Goal: Task Accomplishment & Management: Manage account settings

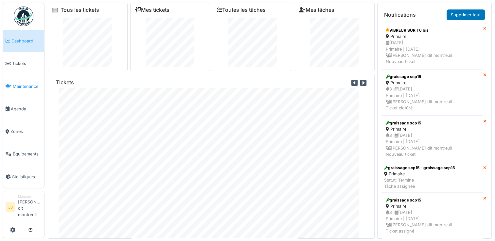
click at [22, 85] on span "Maintenance" at bounding box center [27, 86] width 29 height 6
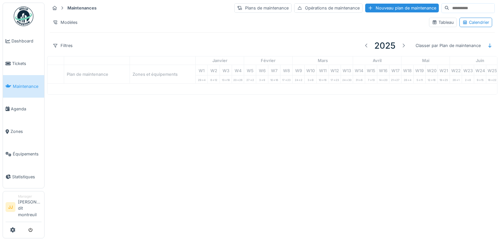
click at [18, 73] on link "Tickets" at bounding box center [23, 63] width 41 height 23
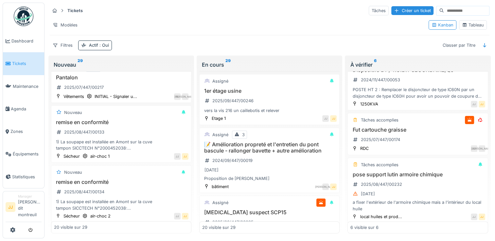
scroll to position [203, 0]
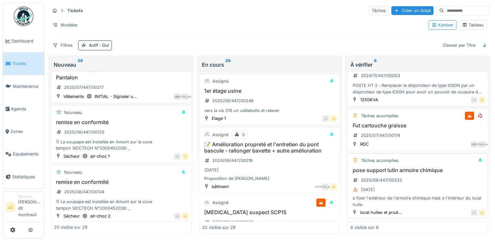
click at [419, 196] on div "a fixer l'extérieur de l'armoire chimique mais a l'intérieur du local huile" at bounding box center [417, 201] width 134 height 12
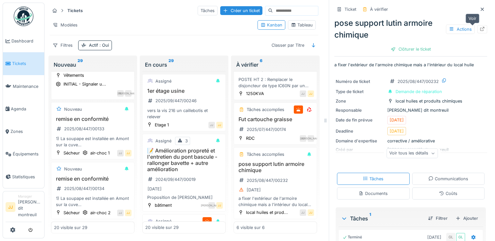
click at [480, 30] on icon at bounding box center [482, 29] width 5 height 4
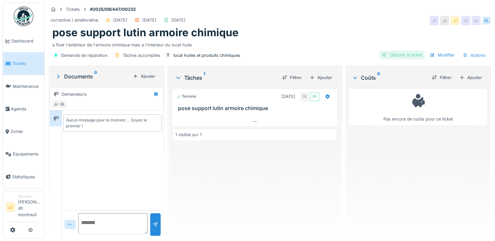
click at [404, 58] on div "Clôturer le ticket" at bounding box center [401, 55] width 45 height 9
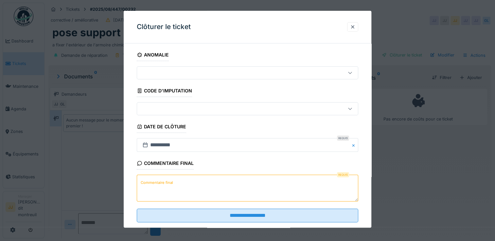
click at [209, 182] on textarea "Commentaire final" at bounding box center [247, 188] width 221 height 27
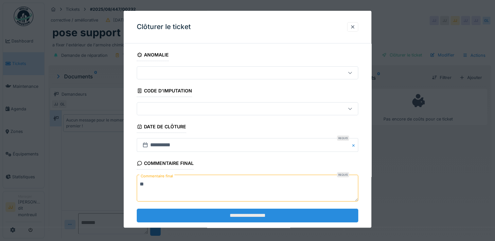
type textarea "**"
click at [220, 217] on input "**********" at bounding box center [247, 216] width 221 height 14
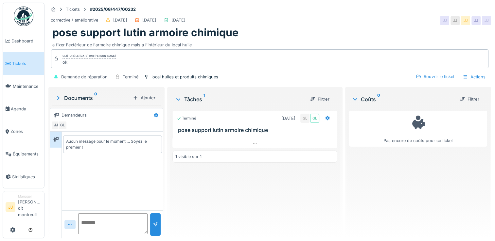
click at [13, 67] on link "Tickets" at bounding box center [23, 63] width 41 height 23
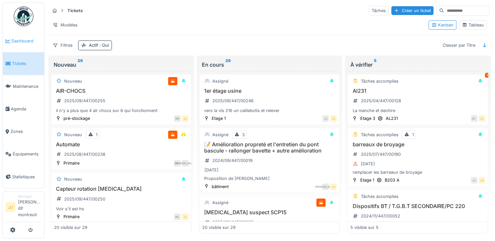
click at [23, 42] on span "Dashboard" at bounding box center [26, 41] width 30 height 6
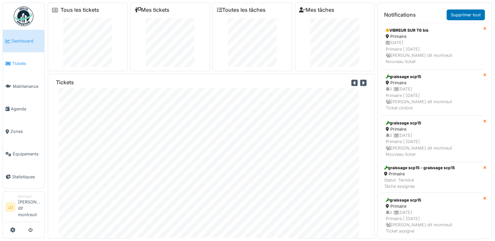
click at [22, 64] on span "Tickets" at bounding box center [26, 64] width 29 height 6
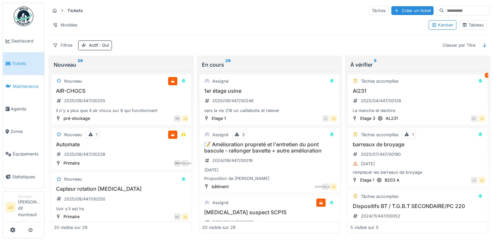
click at [27, 86] on span "Maintenance" at bounding box center [27, 86] width 29 height 6
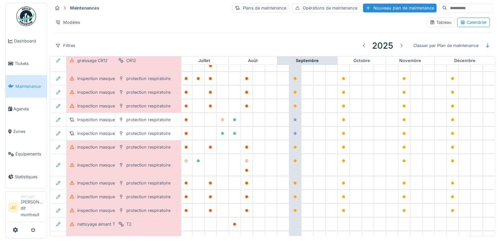
scroll to position [0, 343]
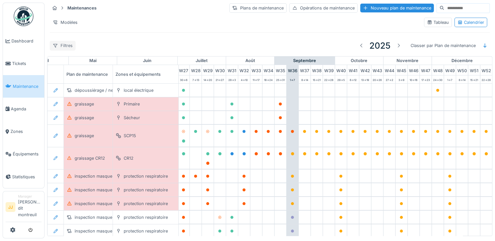
click at [66, 46] on div "Filtres" at bounding box center [63, 45] width 26 height 9
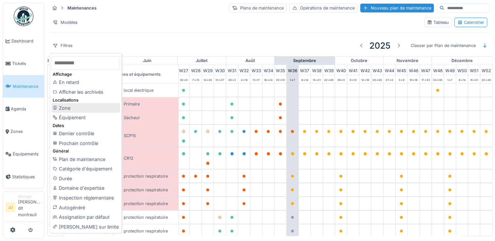
click at [76, 107] on div "Zone" at bounding box center [85, 108] width 69 height 10
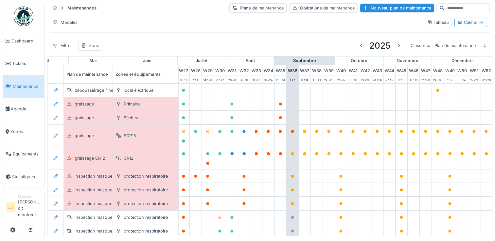
click at [96, 43] on div "Zone" at bounding box center [94, 46] width 10 height 6
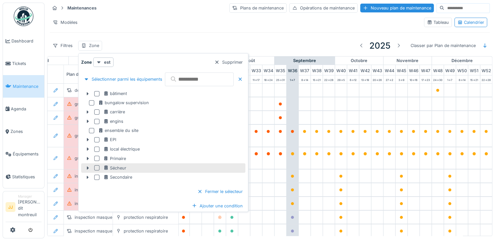
click at [95, 168] on div at bounding box center [96, 168] width 5 height 5
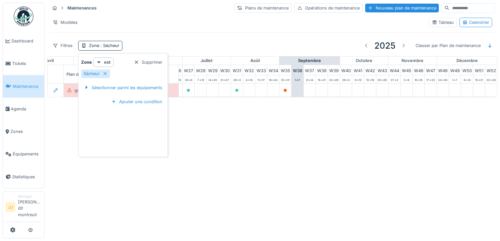
click at [209, 167] on div "Annuler Maintenances Plans de maintenance Opérations de maintenance Nouveau pla…" at bounding box center [250, 120] width 500 height 241
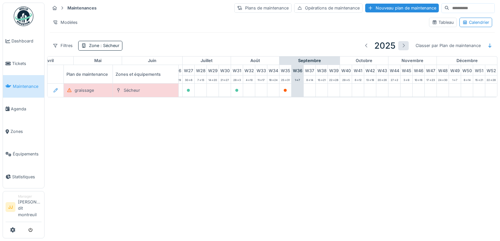
click at [398, 43] on div at bounding box center [403, 45] width 10 height 9
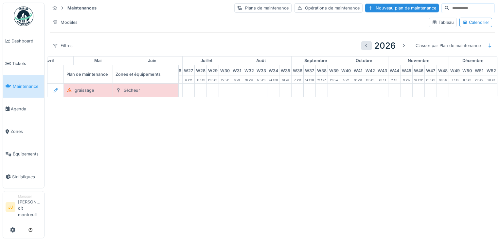
click at [364, 45] on div at bounding box center [366, 46] width 5 height 6
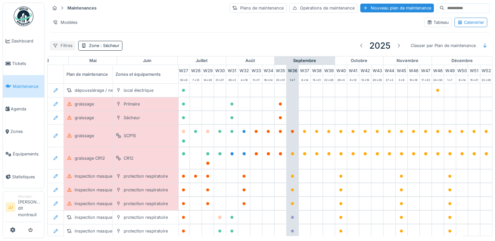
click at [66, 46] on div "Filtres" at bounding box center [63, 45] width 26 height 9
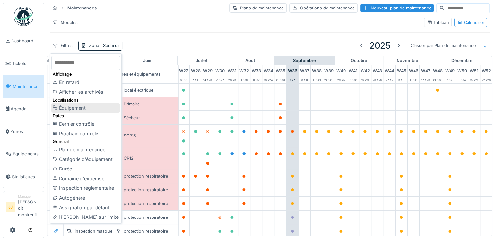
click at [83, 106] on div "Équipement" at bounding box center [85, 108] width 69 height 10
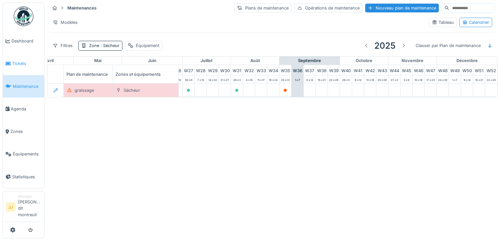
click at [22, 70] on link "Tickets" at bounding box center [23, 63] width 41 height 23
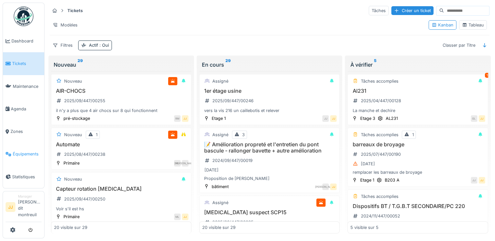
click at [17, 154] on span "Équipements" at bounding box center [27, 154] width 29 height 6
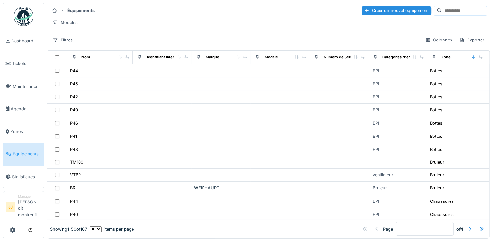
click at [442, 10] on input at bounding box center [464, 10] width 45 height 9
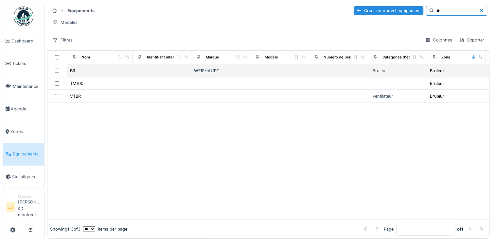
type input "**"
click at [91, 72] on div "BR" at bounding box center [100, 70] width 60 height 7
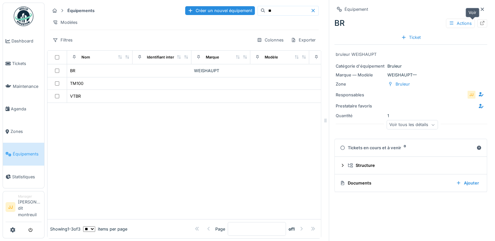
click at [480, 24] on icon at bounding box center [482, 23] width 5 height 4
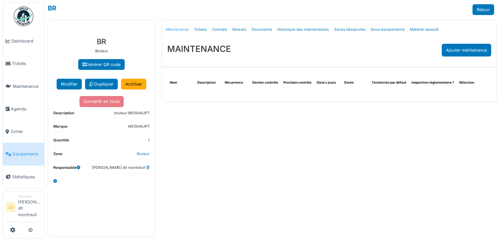
click at [180, 32] on link "Maintenance" at bounding box center [177, 29] width 28 height 15
click at [203, 28] on link "Tickets" at bounding box center [200, 29] width 18 height 15
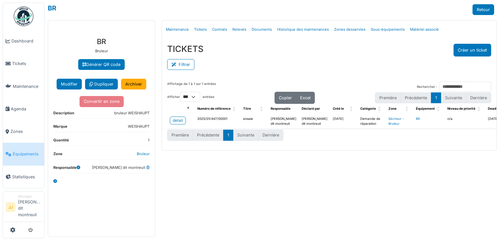
select select "***"
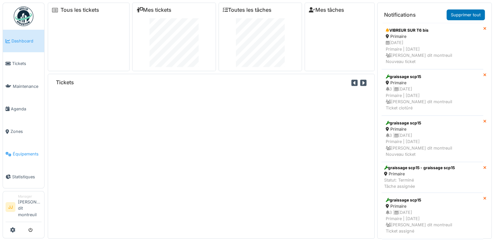
click at [26, 159] on link "Équipements" at bounding box center [23, 154] width 41 height 23
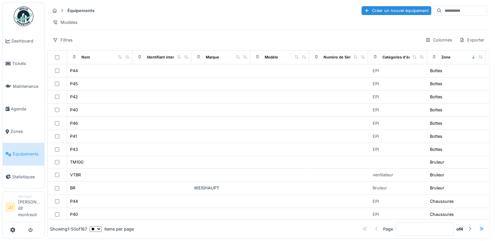
click at [442, 9] on input at bounding box center [464, 10] width 45 height 9
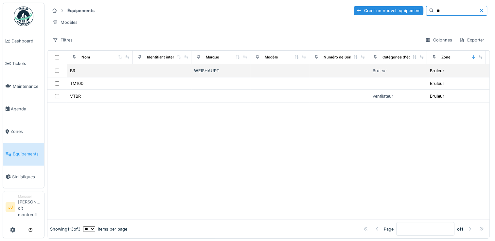
type input "**"
click at [75, 78] on td "BR" at bounding box center [99, 70] width 65 height 13
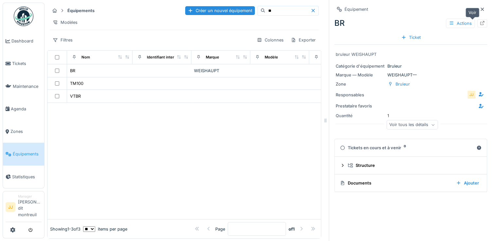
click at [477, 22] on div at bounding box center [482, 23] width 10 height 8
click at [460, 25] on div "Actions" at bounding box center [460, 23] width 29 height 9
click at [477, 23] on div at bounding box center [482, 23] width 10 height 8
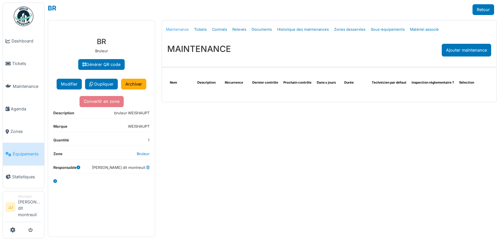
click at [179, 26] on link "Maintenance" at bounding box center [177, 29] width 28 height 15
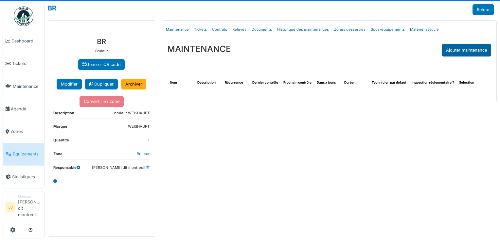
click at [458, 53] on div "Ajouter maintenance" at bounding box center [466, 50] width 49 height 13
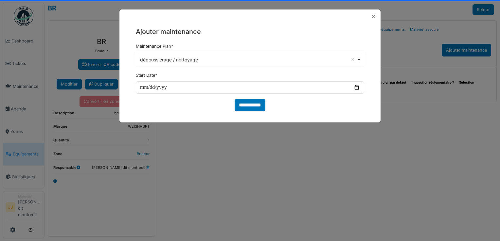
click at [361, 62] on div "dépoussiérage / nettoyage Remove item" at bounding box center [250, 59] width 223 height 9
click at [376, 17] on button "Close" at bounding box center [373, 16] width 9 height 9
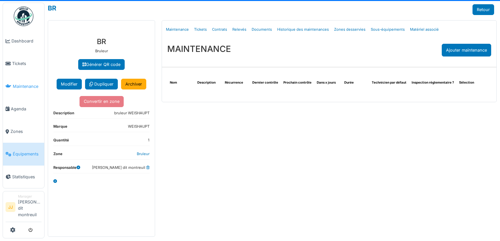
click at [22, 88] on span "Maintenance" at bounding box center [27, 86] width 29 height 6
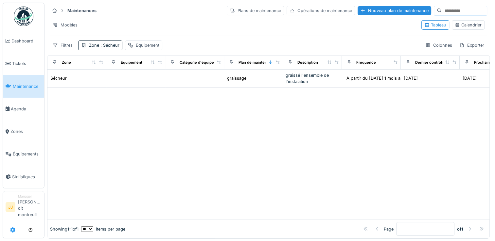
click at [11, 227] on link at bounding box center [12, 230] width 5 height 11
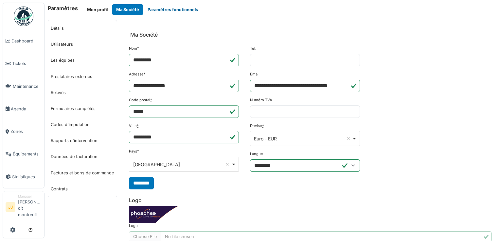
click at [157, 12] on button "Paramètres fonctionnels" at bounding box center [172, 9] width 59 height 11
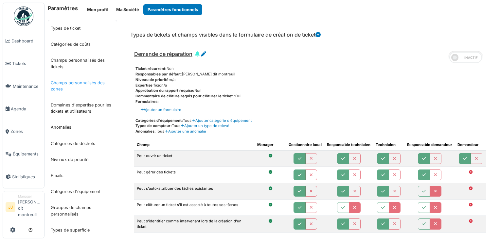
click at [69, 86] on link "Champs personnalisés des zones" at bounding box center [82, 86] width 69 height 22
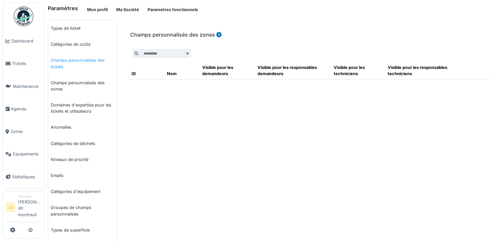
click at [80, 62] on link "Champs personnalisés des tickets" at bounding box center [82, 63] width 69 height 22
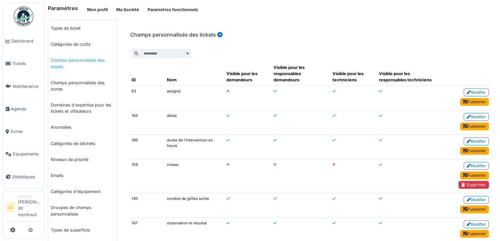
click at [77, 60] on link "Champs personnalisés des tickets" at bounding box center [82, 63] width 69 height 22
click at [76, 47] on link "Catégories de coûts" at bounding box center [82, 44] width 69 height 16
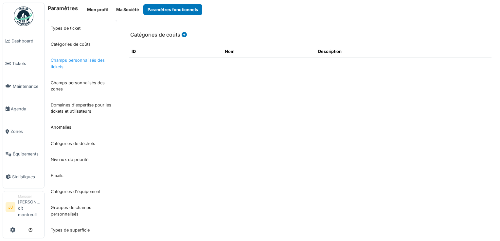
click at [68, 63] on link "Champs personnalisés des tickets" at bounding box center [82, 63] width 69 height 22
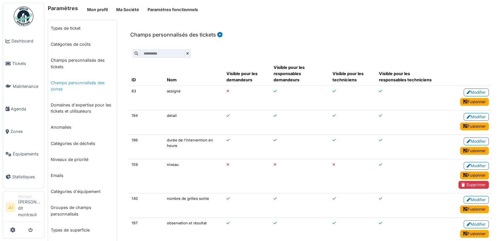
click at [68, 83] on link "Champs personnalisés des zones" at bounding box center [82, 86] width 69 height 22
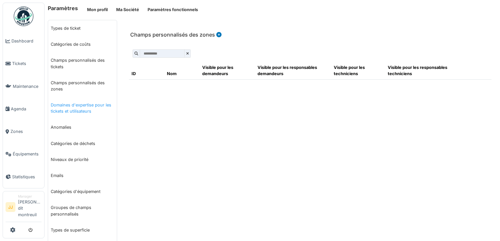
click at [72, 107] on link "Domaines d'expertise pour les tickets et utilisateurs" at bounding box center [82, 108] width 69 height 22
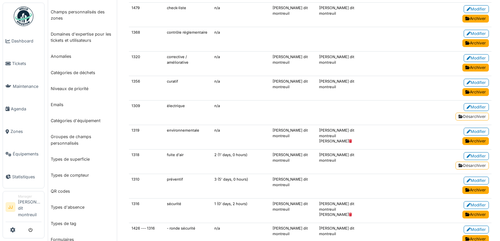
scroll to position [70, 0]
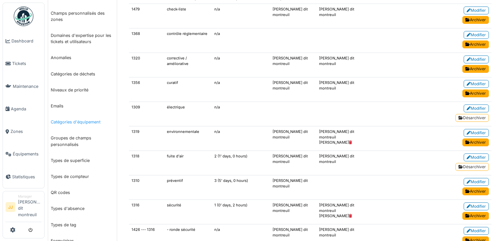
click at [77, 121] on link "Catégories d'équipement" at bounding box center [82, 122] width 69 height 16
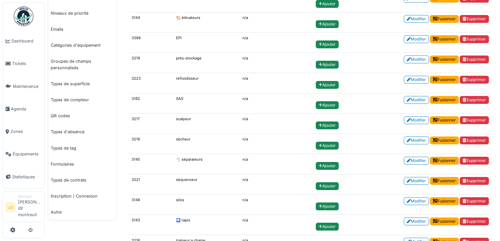
scroll to position [146, 0]
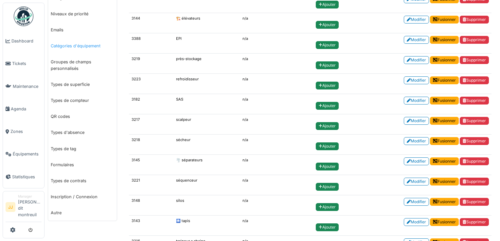
click at [88, 44] on link "Catégories d'équipement" at bounding box center [82, 46] width 69 height 16
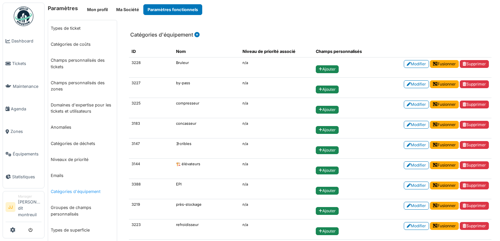
click at [88, 194] on link "Catégories d'équipement" at bounding box center [82, 192] width 69 height 16
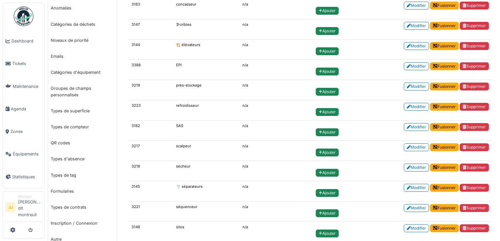
scroll to position [125, 0]
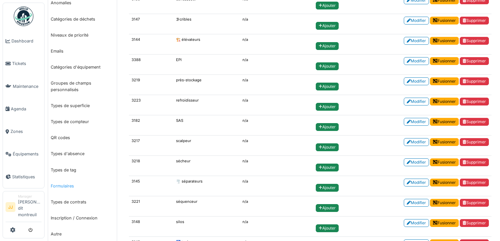
click at [64, 186] on link "Formulaires" at bounding box center [82, 186] width 69 height 16
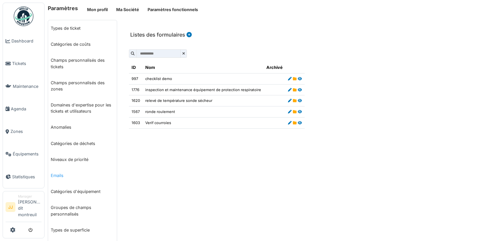
click at [60, 177] on link "Emails" at bounding box center [82, 176] width 69 height 16
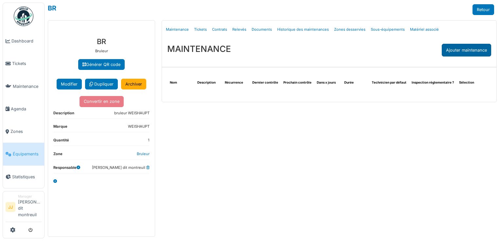
click at [456, 53] on div "Ajouter maintenance" at bounding box center [466, 50] width 49 height 13
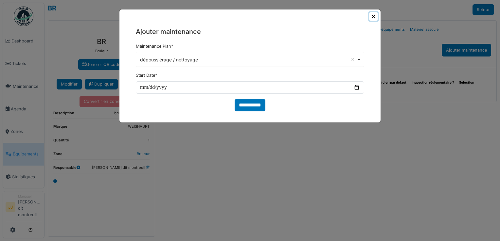
click at [374, 15] on button "Close" at bounding box center [373, 16] width 9 height 9
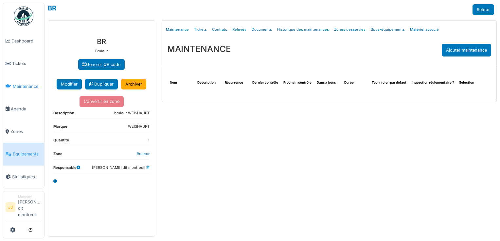
click at [32, 90] on link "Maintenance" at bounding box center [23, 86] width 41 height 23
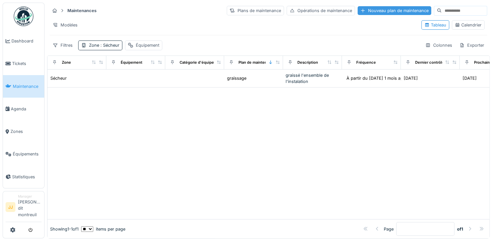
click at [370, 11] on div "Nouveau plan de maintenance" at bounding box center [395, 10] width 74 height 9
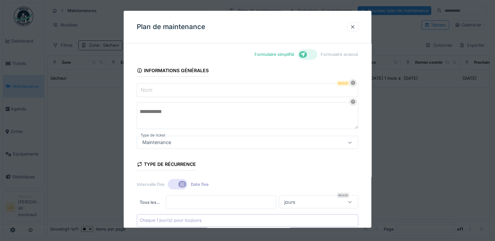
click at [177, 88] on input "Nom" at bounding box center [247, 90] width 221 height 14
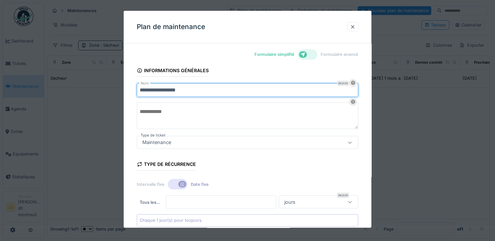
type input "**********"
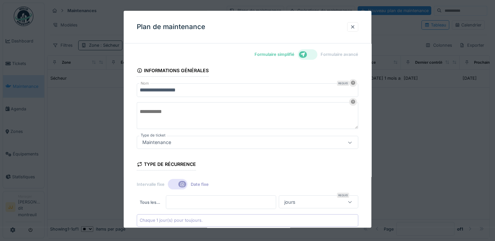
click at [167, 108] on textarea at bounding box center [247, 115] width 221 height 27
type textarea "**********"
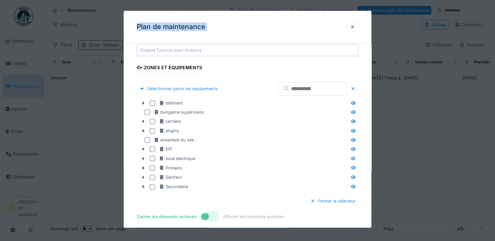
scroll to position [202, 0]
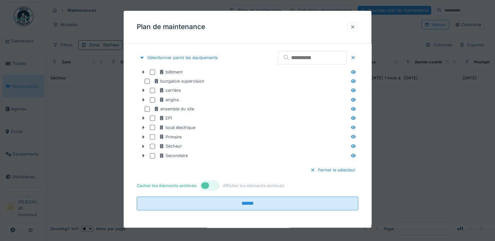
drag, startPoint x: 364, startPoint y: 172, endPoint x: 358, endPoint y: 25, distance: 147.0
click at [358, 25] on div "**********" at bounding box center [248, 119] width 248 height 217
drag, startPoint x: 358, startPoint y: 25, endPoint x: 363, endPoint y: 32, distance: 9.4
click at [363, 32] on div "**********" at bounding box center [248, 119] width 248 height 217
drag, startPoint x: 363, startPoint y: 32, endPoint x: 369, endPoint y: 46, distance: 14.5
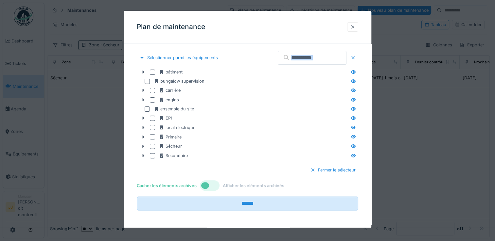
click at [369, 46] on div "**********" at bounding box center [248, 38] width 248 height 382
click at [363, 43] on div "Plan de maintenance" at bounding box center [248, 27] width 248 height 33
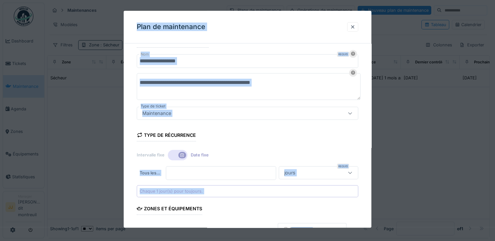
scroll to position [0, 0]
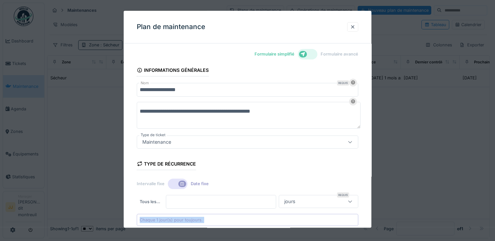
drag, startPoint x: 366, startPoint y: 59, endPoint x: 349, endPoint y: 191, distance: 132.9
click at [349, 191] on div "**********" at bounding box center [248, 239] width 248 height 382
click at [183, 184] on icon at bounding box center [182, 184] width 5 height 4
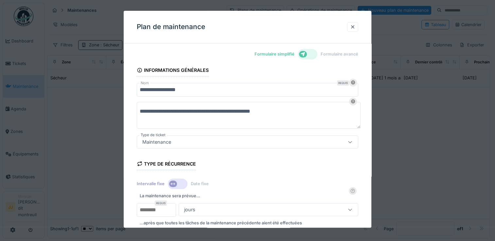
click at [351, 210] on icon at bounding box center [349, 210] width 5 height 4
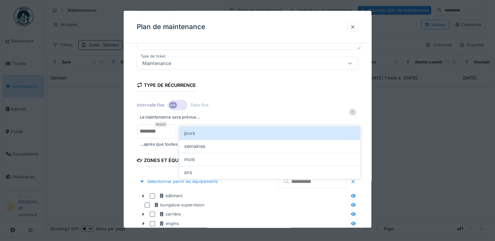
scroll to position [90, 0]
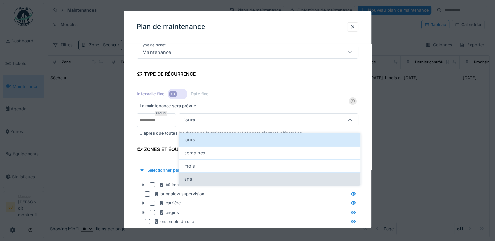
click at [306, 176] on div "ans" at bounding box center [269, 179] width 171 height 7
type input "******"
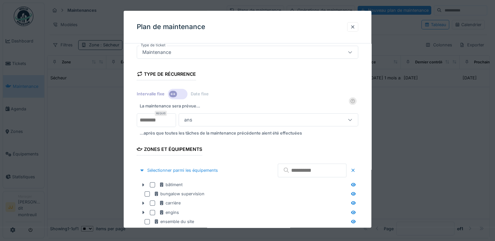
drag, startPoint x: 369, startPoint y: 175, endPoint x: 363, endPoint y: 226, distance: 51.5
click at [363, 226] on div "**********" at bounding box center [248, 150] width 248 height 384
drag, startPoint x: 368, startPoint y: 192, endPoint x: 366, endPoint y: 220, distance: 27.8
click at [366, 220] on div "**********" at bounding box center [248, 150] width 248 height 384
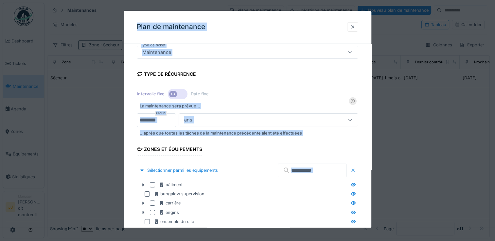
drag, startPoint x: 366, startPoint y: 220, endPoint x: 365, endPoint y: 227, distance: 8.0
click at [365, 227] on div "**********" at bounding box center [248, 150] width 248 height 384
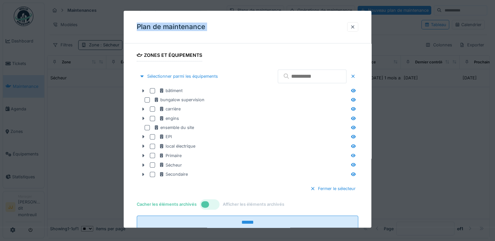
scroll to position [203, 0]
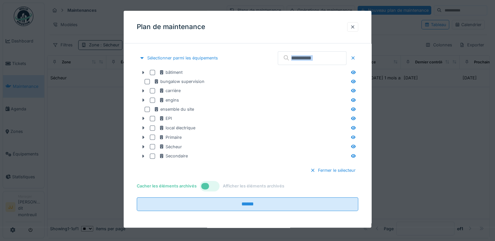
drag, startPoint x: 366, startPoint y: 116, endPoint x: 366, endPoint y: 199, distance: 82.8
click at [366, 199] on div "**********" at bounding box center [248, 38] width 248 height 384
click at [230, 171] on div "Fermer le sélecteur" at bounding box center [247, 170] width 221 height 19
click at [209, 184] on div at bounding box center [210, 186] width 20 height 10
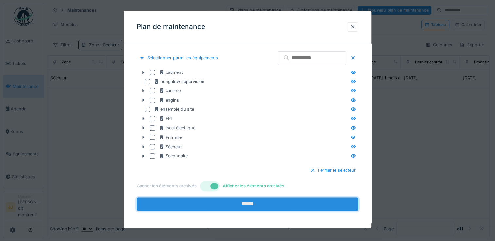
click at [244, 206] on input "******" at bounding box center [247, 205] width 221 height 14
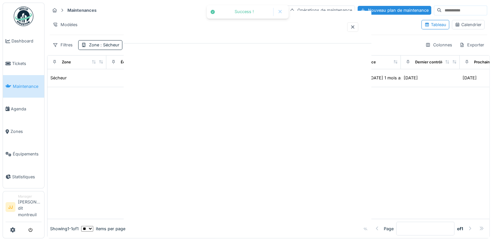
scroll to position [0, 0]
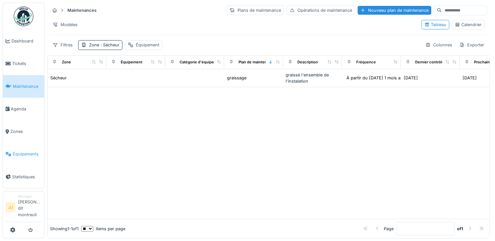
click at [21, 156] on span "Équipements" at bounding box center [27, 154] width 29 height 6
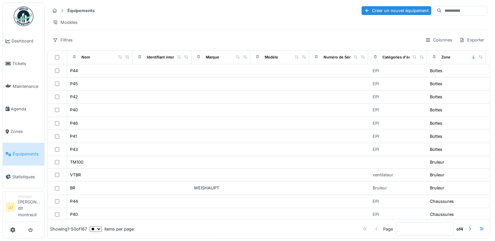
click at [442, 10] on input at bounding box center [464, 10] width 45 height 9
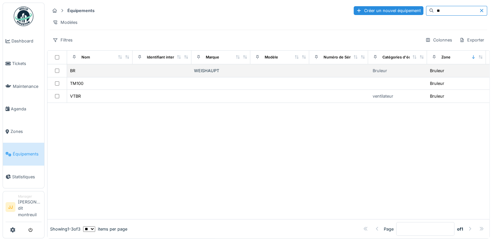
type input "**"
click at [102, 74] on div "BR" at bounding box center [100, 70] width 60 height 7
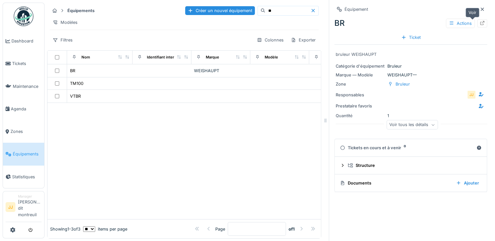
click at [477, 26] on div at bounding box center [482, 23] width 10 height 8
click at [477, 25] on div at bounding box center [482, 23] width 10 height 8
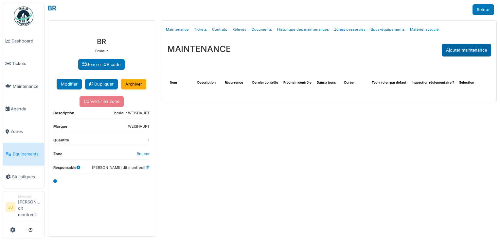
click at [459, 44] on div "Ajouter maintenance" at bounding box center [466, 50] width 49 height 13
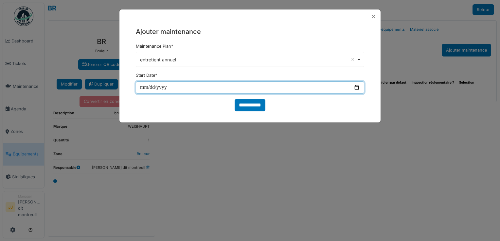
click at [357, 87] on input "date" at bounding box center [250, 87] width 228 height 12
type input "**********"
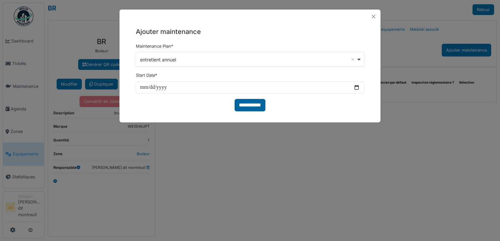
click at [249, 100] on input "**********" at bounding box center [250, 105] width 31 height 12
click at [253, 106] on input "**********" at bounding box center [250, 105] width 31 height 12
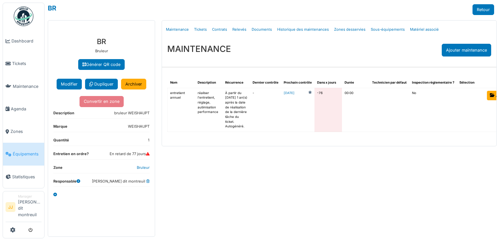
click at [321, 101] on td "-76" at bounding box center [327, 110] width 27 height 44
click at [14, 88] on span "Maintenance" at bounding box center [27, 86] width 29 height 6
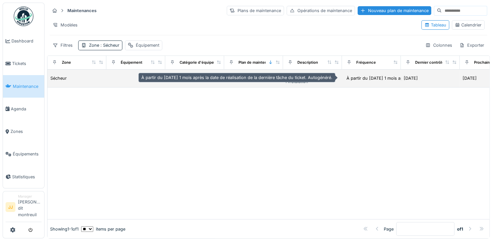
click at [378, 81] on div "À partir du [DATE] 1 mois après la date de ..." at bounding box center [390, 79] width 93 height 8
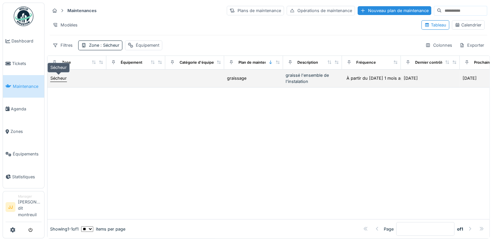
click at [61, 80] on div "Sécheur" at bounding box center [58, 78] width 16 height 6
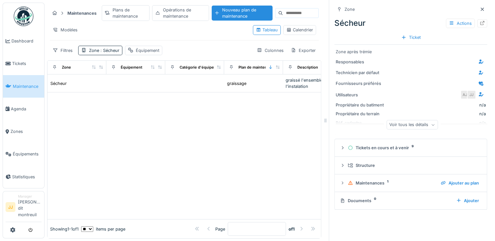
click at [91, 114] on div at bounding box center [183, 156] width 273 height 127
click at [150, 51] on div "Équipement" at bounding box center [148, 50] width 24 height 6
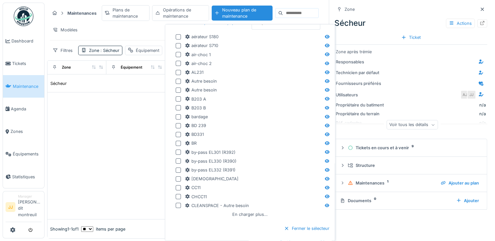
scroll to position [27, 0]
click at [180, 144] on div at bounding box center [178, 143] width 5 height 5
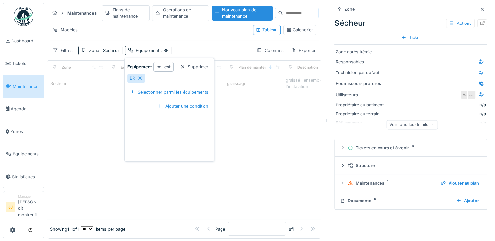
scroll to position [0, 0]
click at [241, 181] on div at bounding box center [183, 147] width 273 height 145
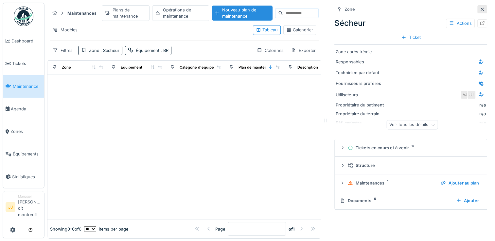
click at [481, 8] on icon at bounding box center [482, 9] width 3 height 3
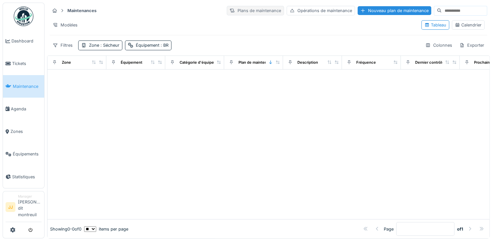
click at [242, 12] on div "Plans de maintenance" at bounding box center [255, 10] width 57 height 9
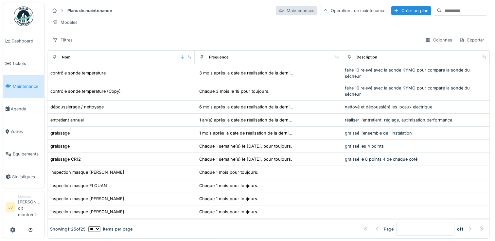
click at [276, 14] on div "Maintenances" at bounding box center [297, 10] width 42 height 9
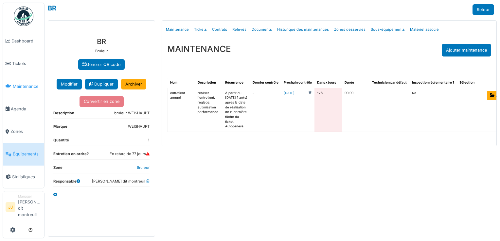
click at [23, 87] on span "Maintenance" at bounding box center [27, 86] width 29 height 6
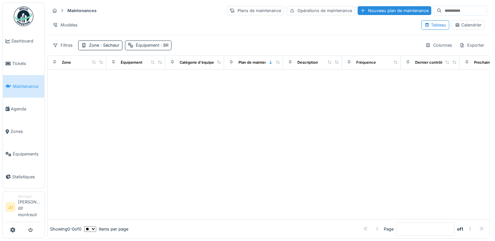
click at [139, 46] on div "Équipement : BR" at bounding box center [152, 45] width 33 height 6
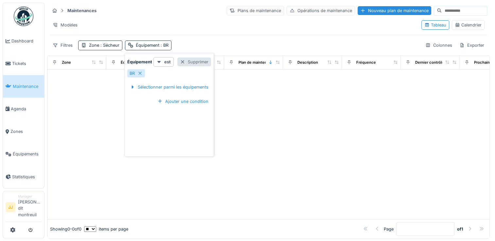
click at [199, 62] on div "Supprimer" at bounding box center [194, 62] width 34 height 9
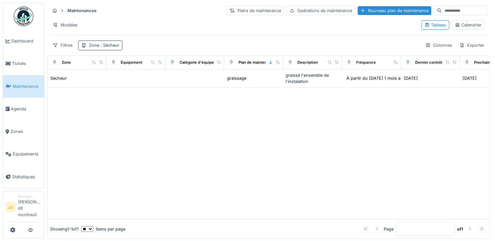
click at [118, 44] on span ": Sécheur" at bounding box center [109, 45] width 20 height 5
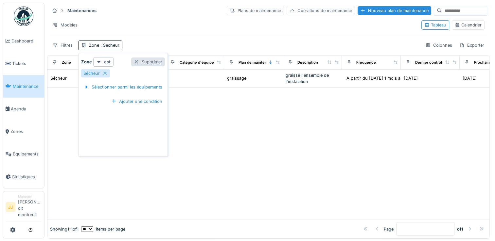
click at [152, 62] on div "Supprimer" at bounding box center [148, 62] width 34 height 9
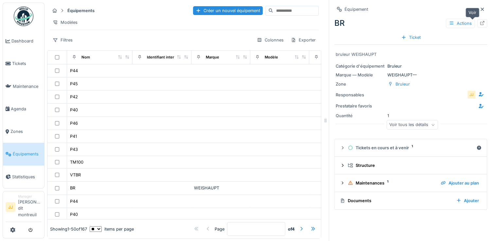
click at [480, 22] on icon at bounding box center [482, 23] width 4 height 4
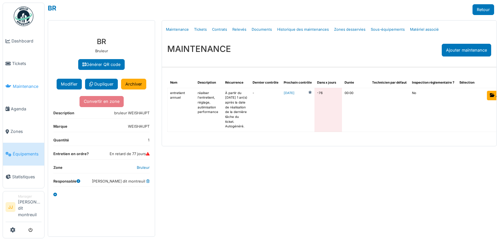
click at [26, 82] on link "Maintenance" at bounding box center [23, 86] width 41 height 23
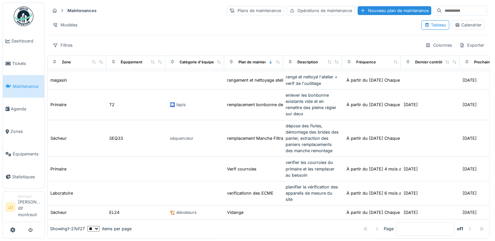
scroll to position [340, 0]
click at [468, 25] on div "Calendrier" at bounding box center [468, 25] width 27 height 6
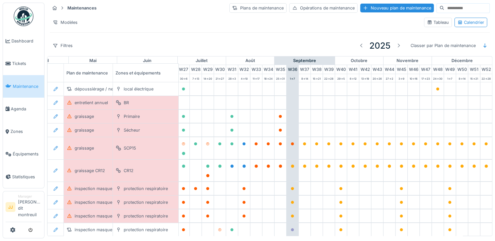
scroll to position [0, 343]
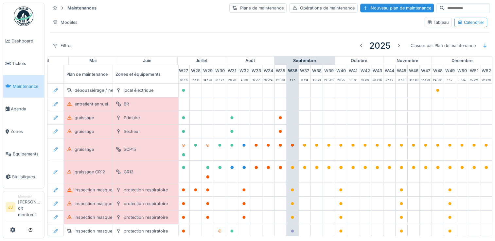
click at [153, 58] on div "juin" at bounding box center [147, 61] width 60 height 9
drag, startPoint x: 153, startPoint y: 58, endPoint x: 234, endPoint y: 50, distance: 81.9
click at [234, 50] on div "Maintenances Plans de maintenance Opérations de maintenance Nouveau plan de mai…" at bounding box center [269, 118] width 445 height 237
click at [141, 59] on div "juin" at bounding box center [147, 61] width 60 height 9
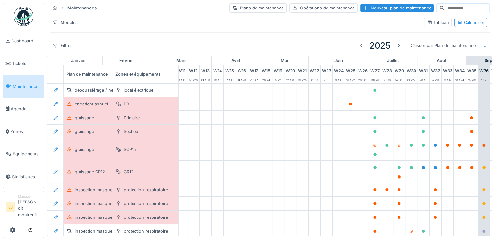
scroll to position [0, 143]
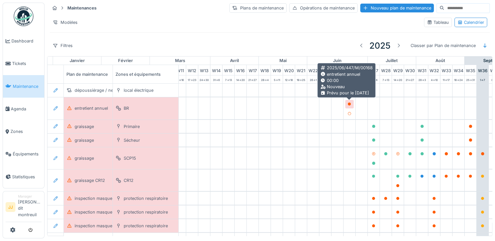
click at [348, 105] on icon at bounding box center [349, 104] width 3 height 3
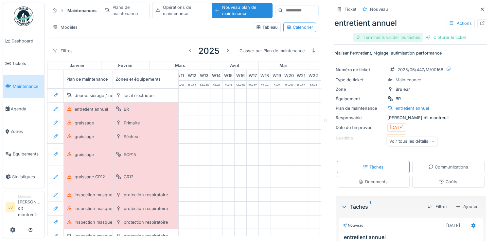
click at [388, 38] on div "Terminer & valider les tâches" at bounding box center [388, 37] width 70 height 9
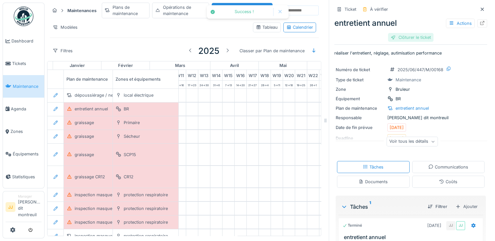
click at [413, 37] on div "Clôturer le ticket" at bounding box center [410, 37] width 45 height 9
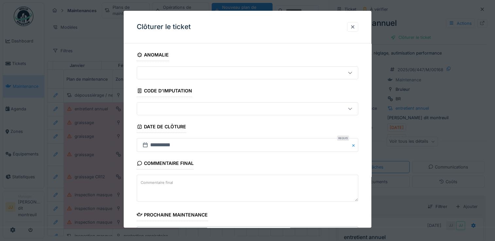
click at [355, 72] on div at bounding box center [350, 73] width 16 height 12
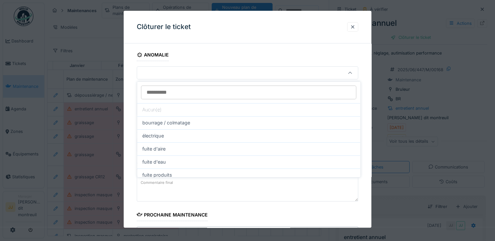
click at [322, 22] on div "Clôturer le ticket" at bounding box center [248, 27] width 248 height 33
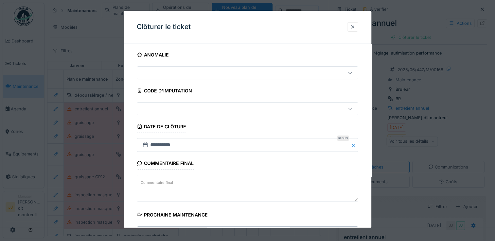
click at [200, 73] on div at bounding box center [234, 72] width 189 height 7
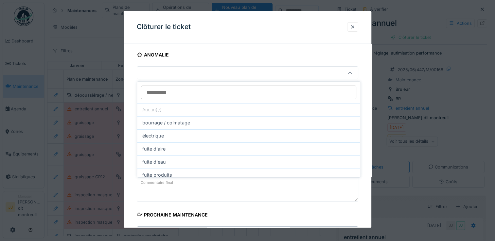
click at [245, 50] on fieldset "**********" at bounding box center [247, 187] width 221 height 276
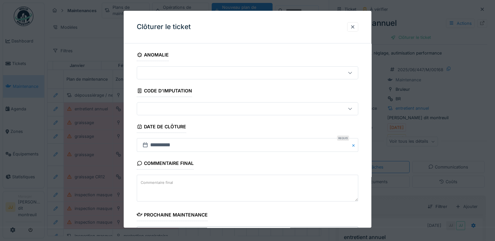
click at [187, 108] on div at bounding box center [234, 108] width 189 height 7
click at [255, 91] on fieldset "**********" at bounding box center [247, 187] width 221 height 276
click at [255, 184] on textarea "Commentaire final" at bounding box center [247, 188] width 221 height 27
type textarea "**********"
click at [353, 224] on fieldset "**********" at bounding box center [247, 187] width 221 height 276
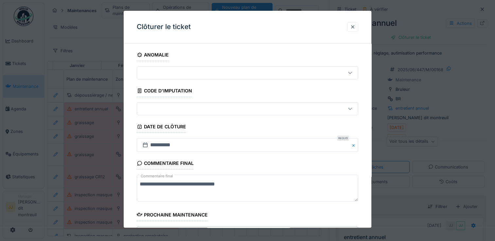
click at [350, 216] on fieldset "**********" at bounding box center [247, 187] width 221 height 276
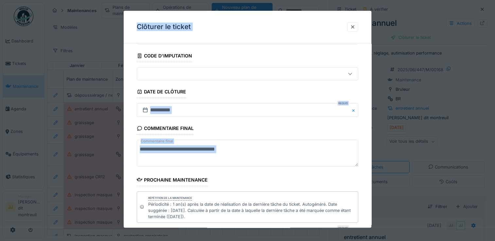
scroll to position [109, 0]
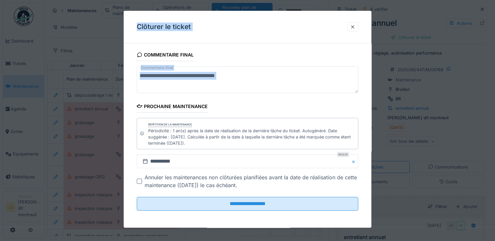
drag, startPoint x: 350, startPoint y: 216, endPoint x: 347, endPoint y: 230, distance: 14.7
click at [347, 230] on div "**********" at bounding box center [269, 120] width 450 height 241
click at [299, 103] on fieldset "**********" at bounding box center [247, 78] width 221 height 276
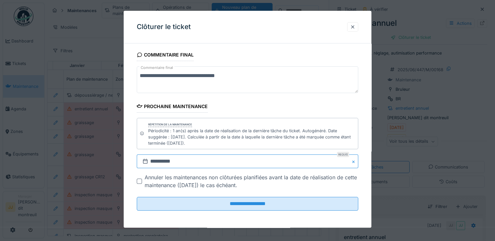
click at [202, 159] on input "**********" at bounding box center [247, 162] width 221 height 14
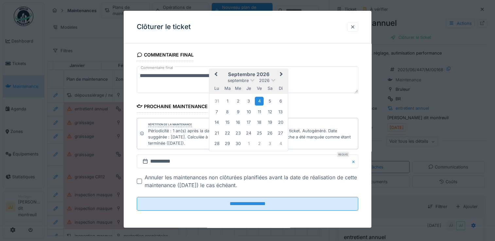
click at [215, 75] on button "Previous Month" at bounding box center [215, 75] width 10 height 10
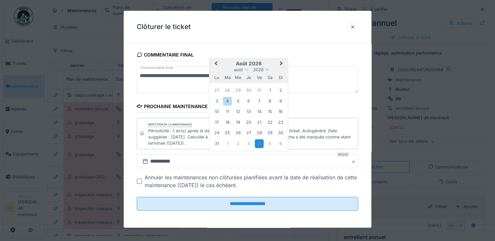
click at [216, 62] on span "Previous Month" at bounding box center [216, 64] width 0 height 8
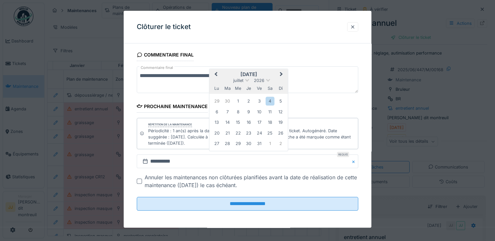
click at [216, 74] on span "Previous Month" at bounding box center [216, 75] width 0 height 8
click at [256, 123] on div "19" at bounding box center [259, 122] width 9 height 9
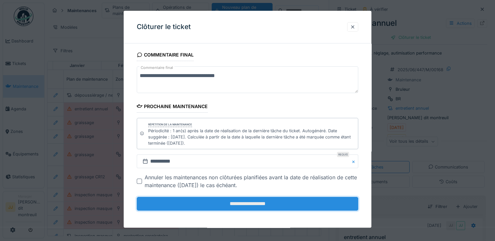
click at [277, 202] on input "**********" at bounding box center [247, 205] width 221 height 14
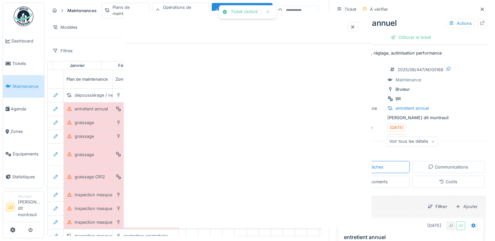
scroll to position [0, 0]
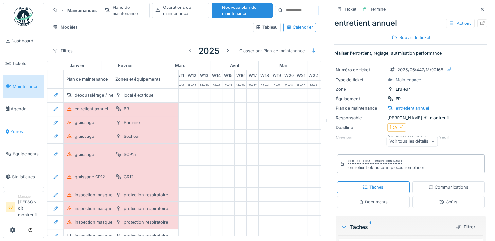
click at [19, 134] on span "Zones" at bounding box center [25, 132] width 31 height 6
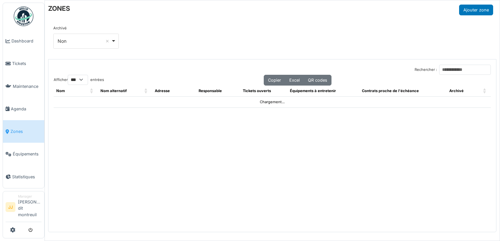
select select "***"
click at [24, 158] on link "Équipements" at bounding box center [23, 154] width 41 height 23
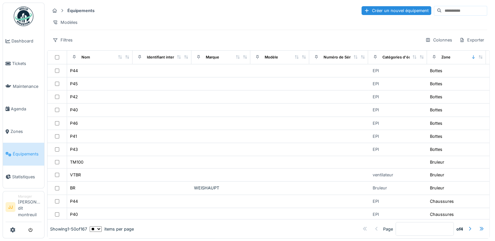
click at [442, 12] on input at bounding box center [464, 10] width 45 height 9
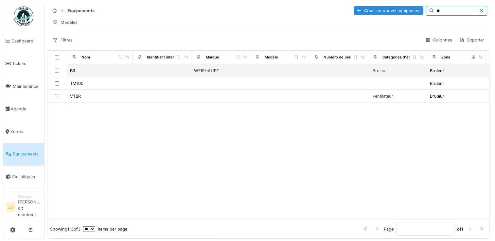
type input "**"
click at [126, 78] on td "BR" at bounding box center [99, 70] width 65 height 13
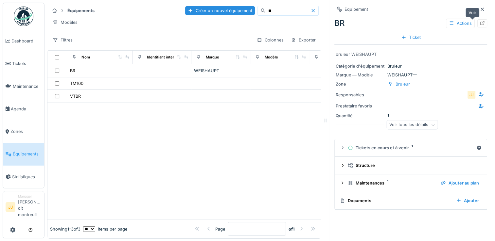
click at [477, 26] on div at bounding box center [482, 23] width 10 height 8
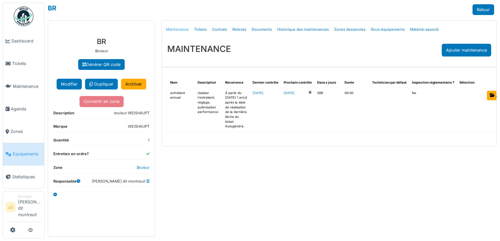
click at [182, 30] on link "Maintenance" at bounding box center [177, 29] width 28 height 15
click at [201, 31] on link "Tickets" at bounding box center [200, 29] width 18 height 15
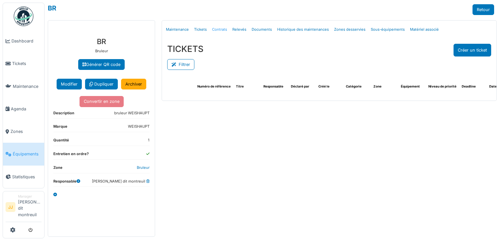
select select "***"
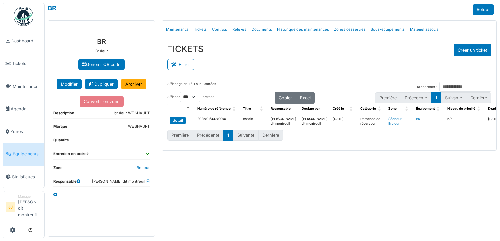
click at [181, 119] on div "detail" at bounding box center [178, 121] width 10 height 6
click at [181, 118] on div "detail" at bounding box center [178, 121] width 10 height 6
